Goal: Transaction & Acquisition: Purchase product/service

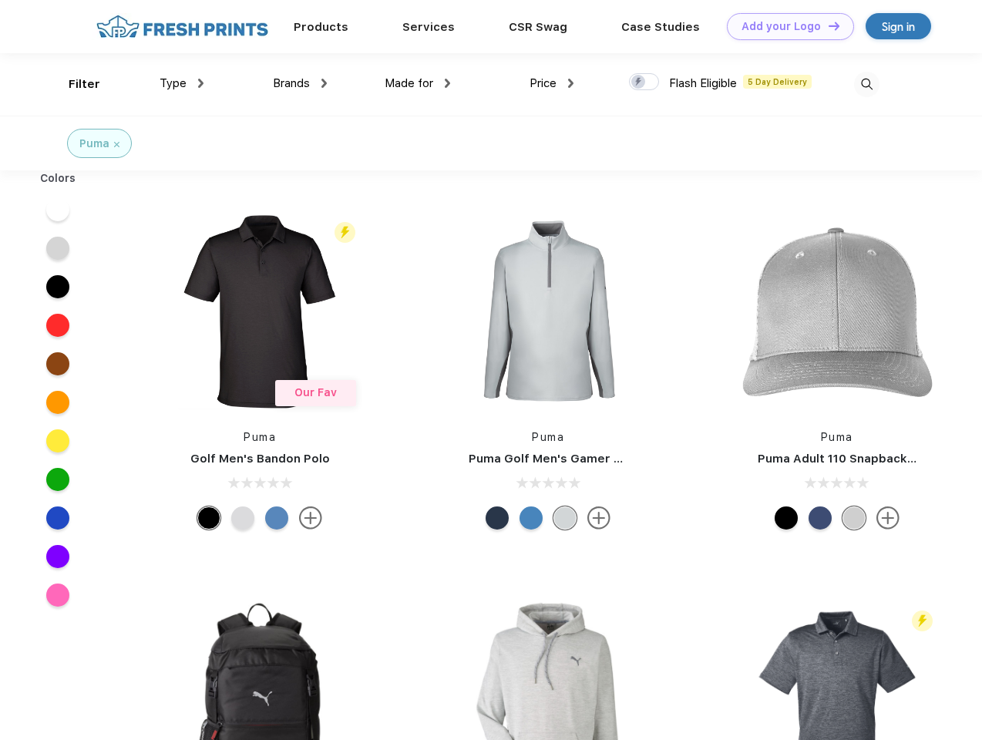
click at [784, 26] on link "Add your Logo Design Tool" at bounding box center [790, 26] width 127 height 27
click at [0, 0] on div "Design Tool" at bounding box center [0, 0] width 0 height 0
click at [827, 25] on link "Add your Logo Design Tool" at bounding box center [790, 26] width 127 height 27
click at [74, 84] on div "Filter" at bounding box center [85, 85] width 32 height 18
click at [182, 83] on span "Type" at bounding box center [172, 83] width 27 height 14
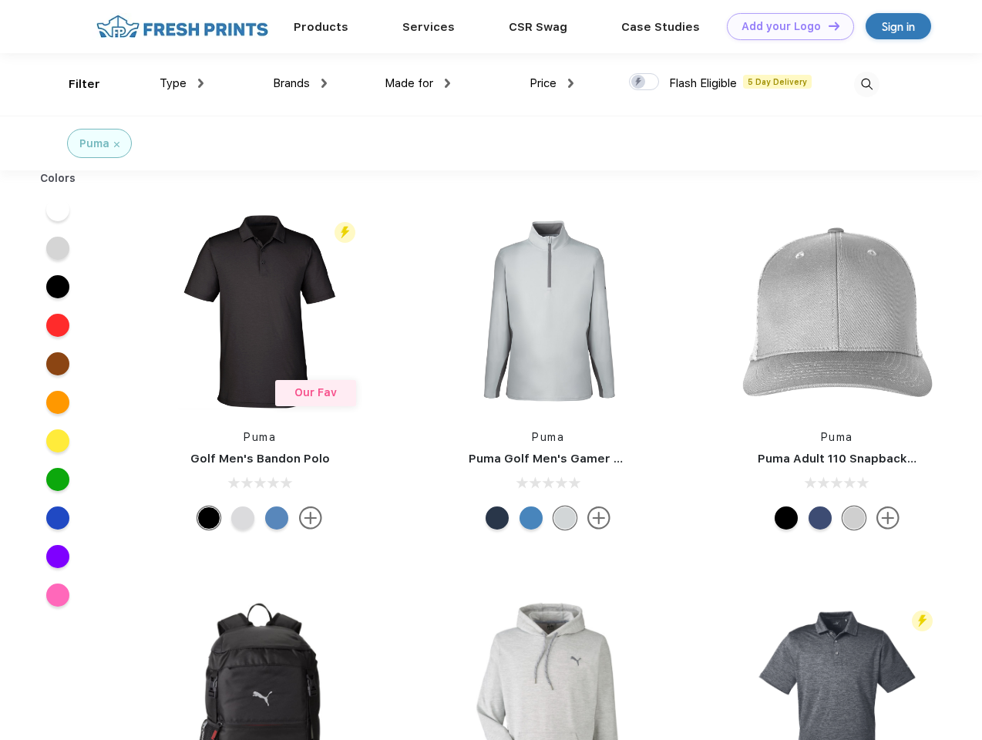
click at [300, 83] on span "Brands" at bounding box center [291, 83] width 37 height 14
click at [418, 83] on span "Made for" at bounding box center [408, 83] width 49 height 14
click at [552, 83] on span "Price" at bounding box center [542, 83] width 27 height 14
click at [644, 82] on div at bounding box center [644, 81] width 30 height 17
click at [639, 82] on input "checkbox" at bounding box center [634, 77] width 10 height 10
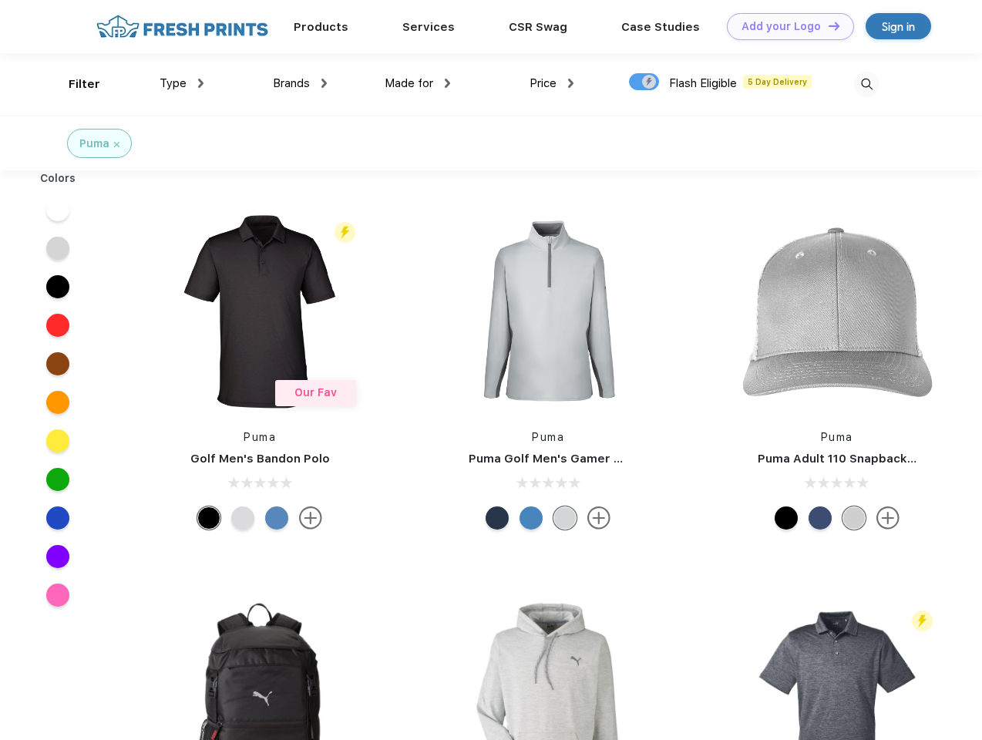
click at [866, 84] on img at bounding box center [866, 84] width 25 height 25
